Goal: Transaction & Acquisition: Purchase product/service

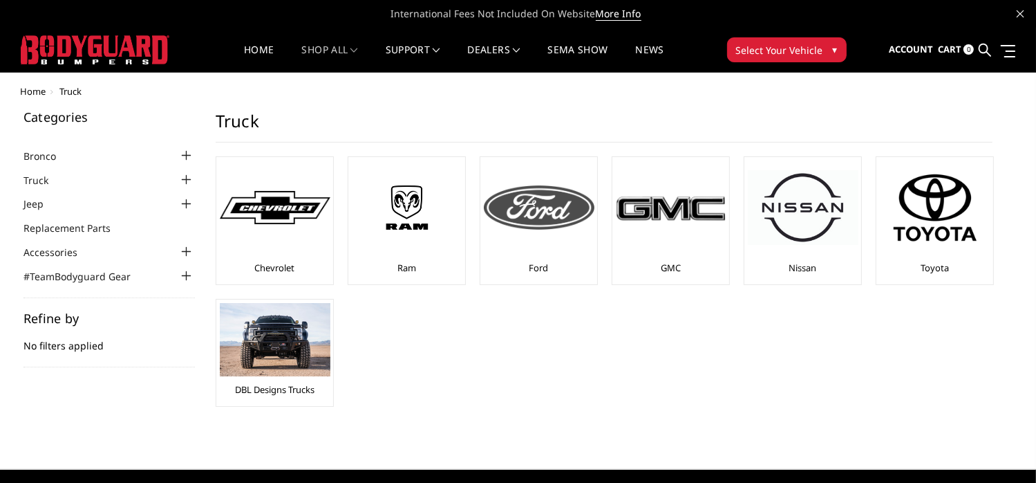
click at [516, 245] on div at bounding box center [539, 207] width 111 height 94
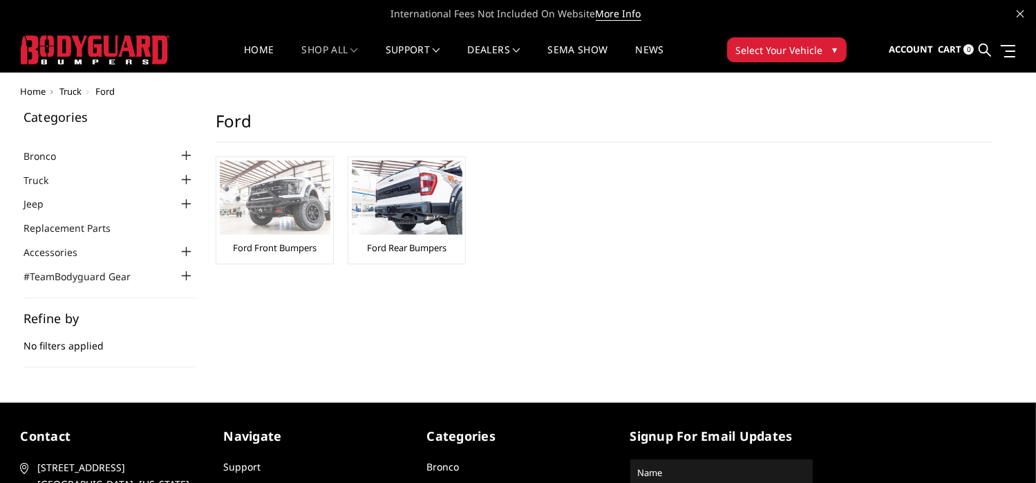
click at [301, 233] on img at bounding box center [275, 197] width 111 height 74
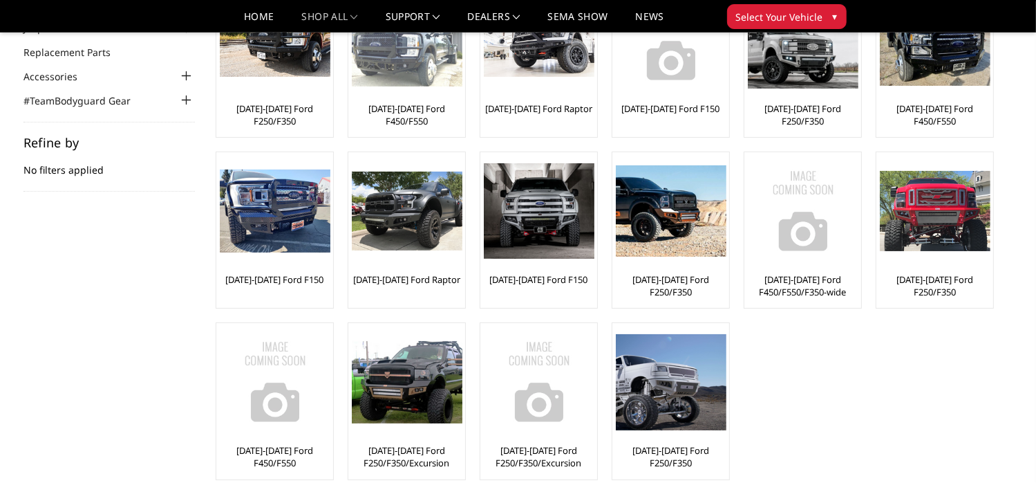
scroll to position [138, 0]
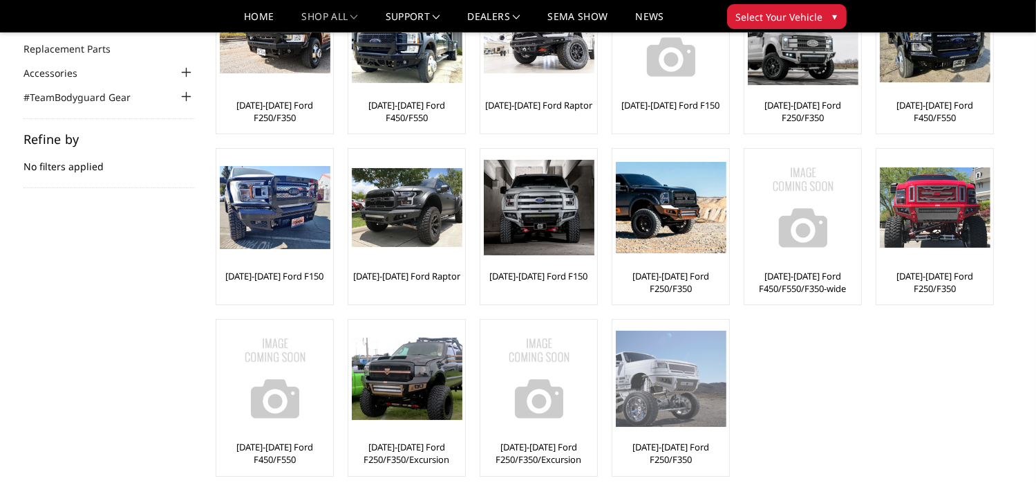
click at [639, 366] on img at bounding box center [671, 378] width 111 height 96
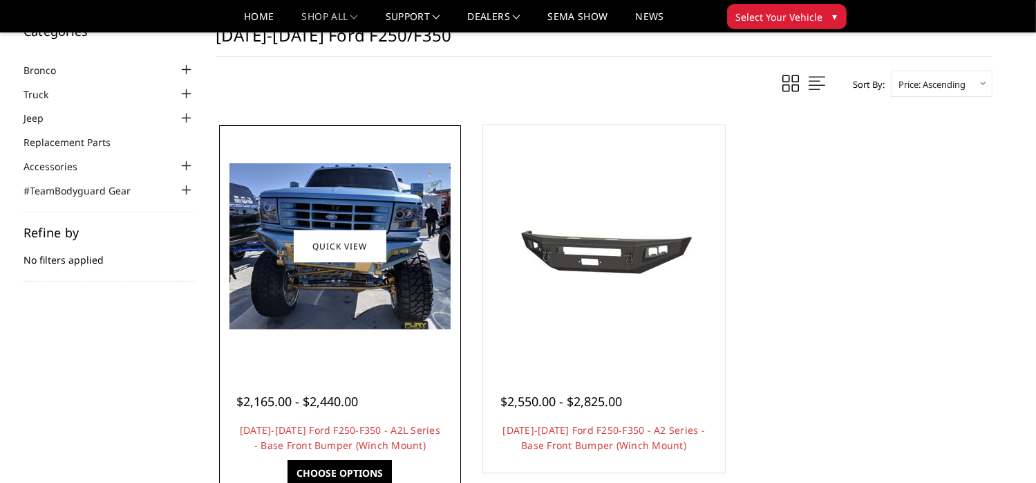
scroll to position [69, 0]
